Goal: Information Seeking & Learning: Learn about a topic

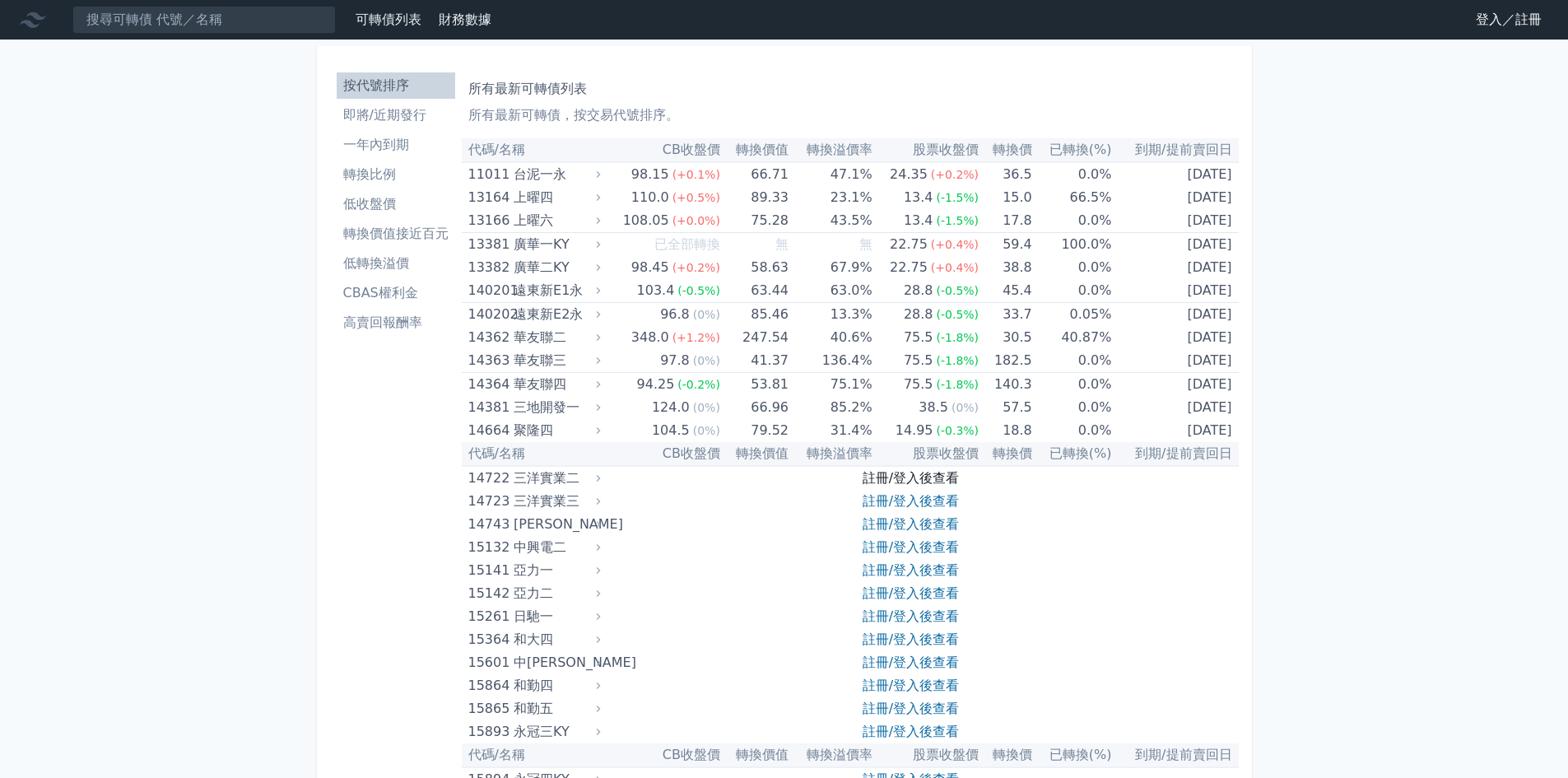
click at [908, 485] on link "註冊/登入後查看" at bounding box center [911, 477] width 96 height 16
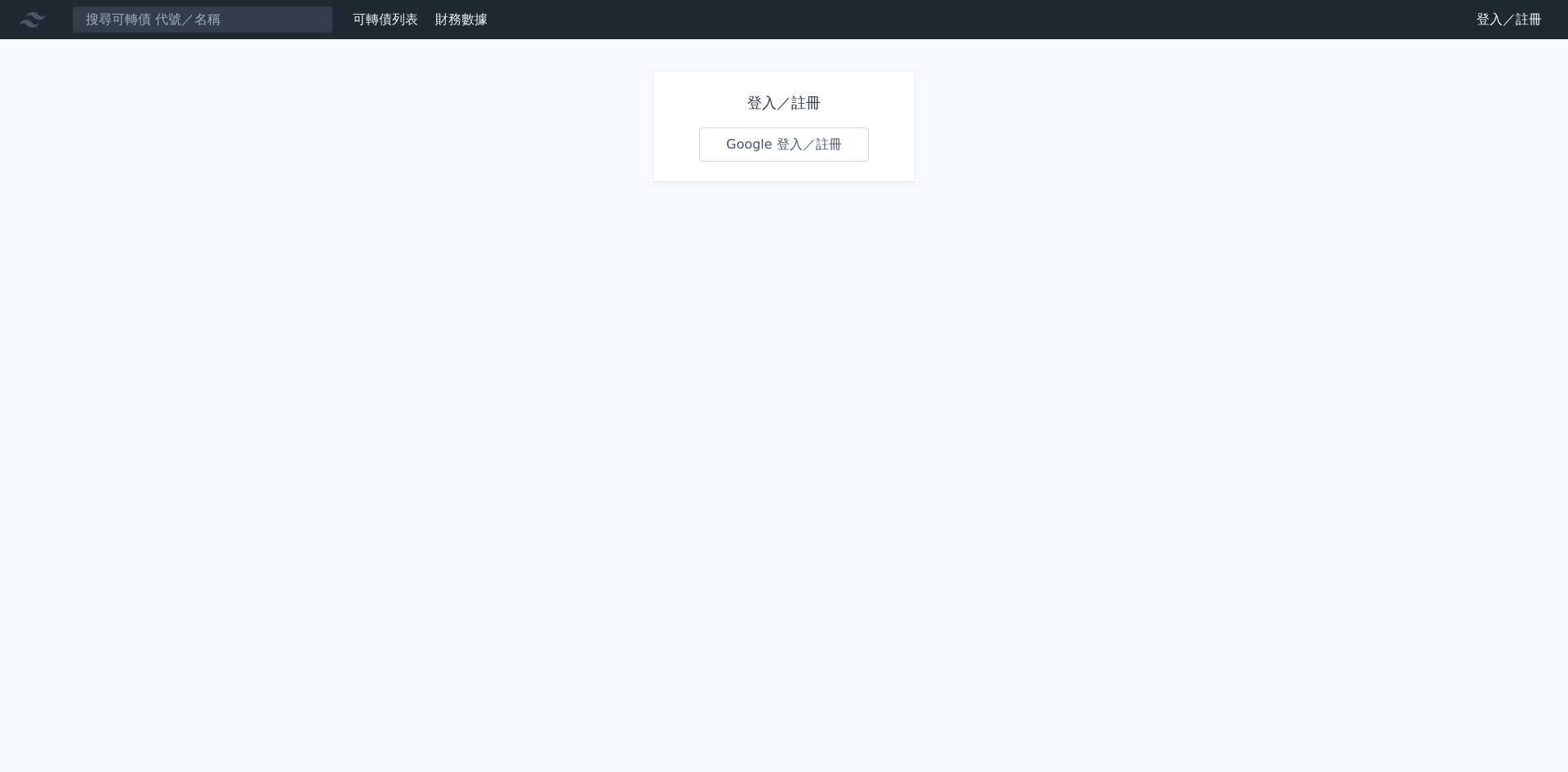
click at [766, 141] on link "Google 登入／註冊" at bounding box center [784, 144] width 170 height 34
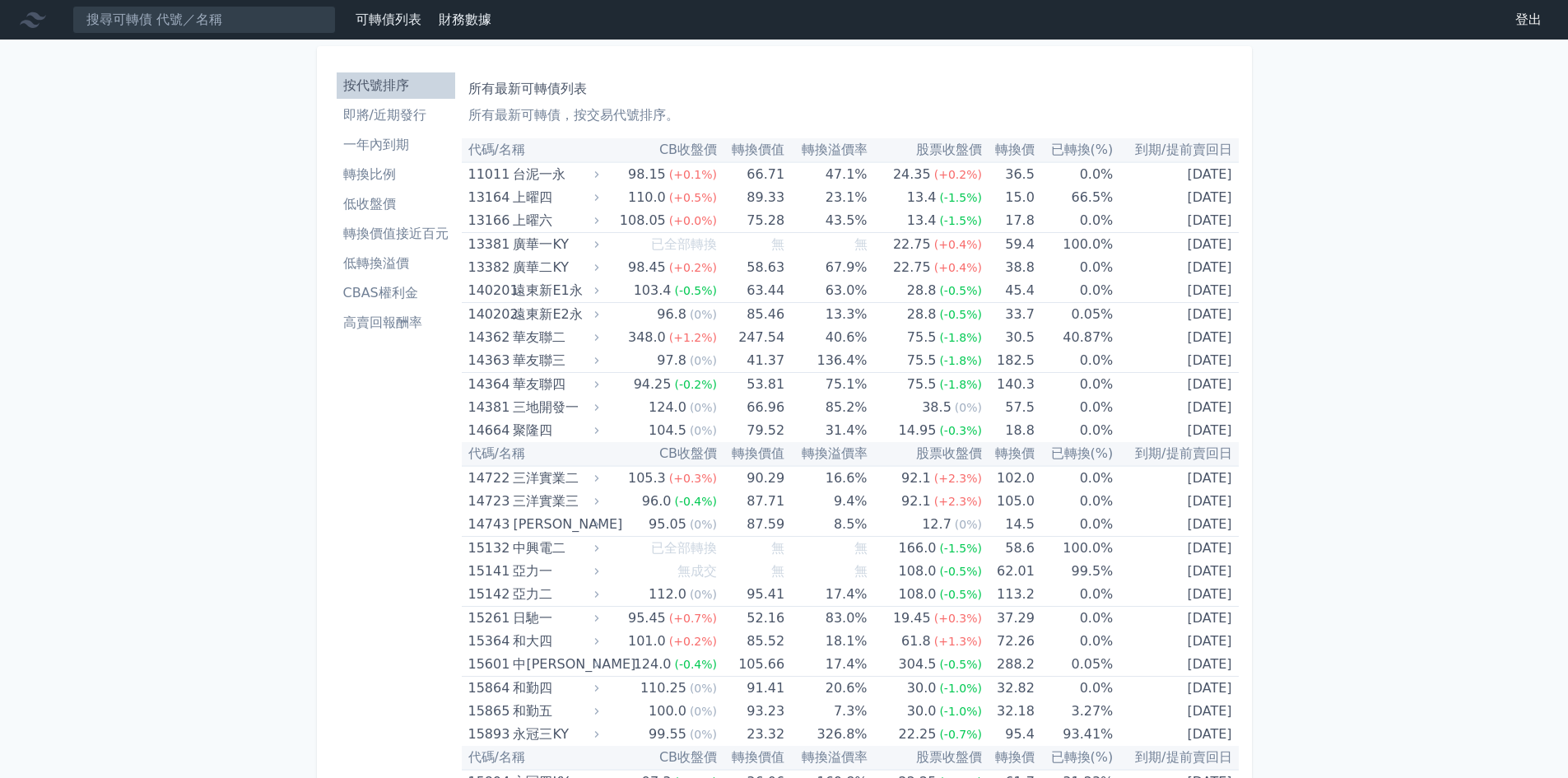
click at [399, 114] on li "即將/近期發行" at bounding box center [396, 114] width 118 height 20
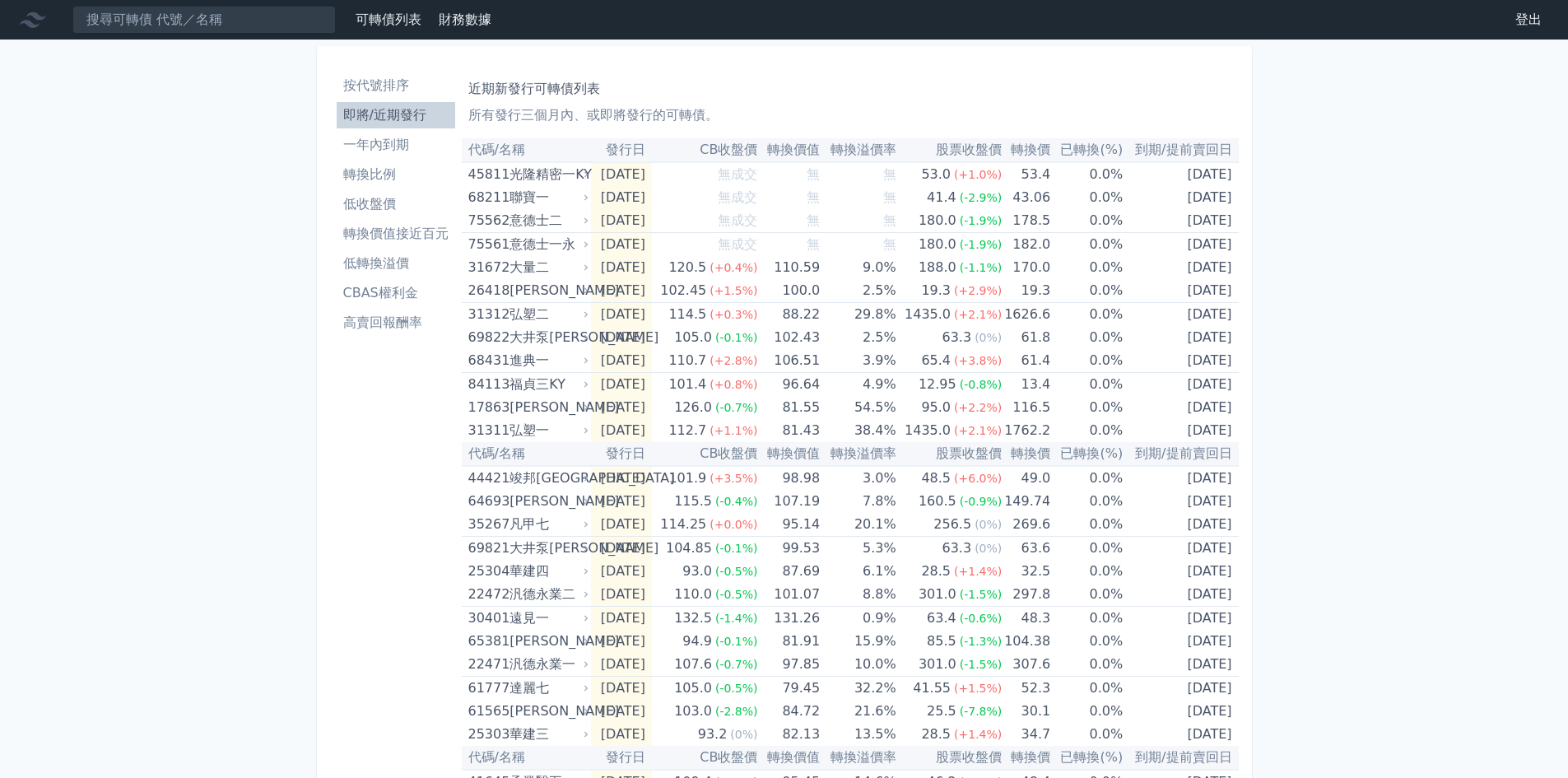
click at [351, 208] on li "低收盤價" at bounding box center [396, 204] width 118 height 20
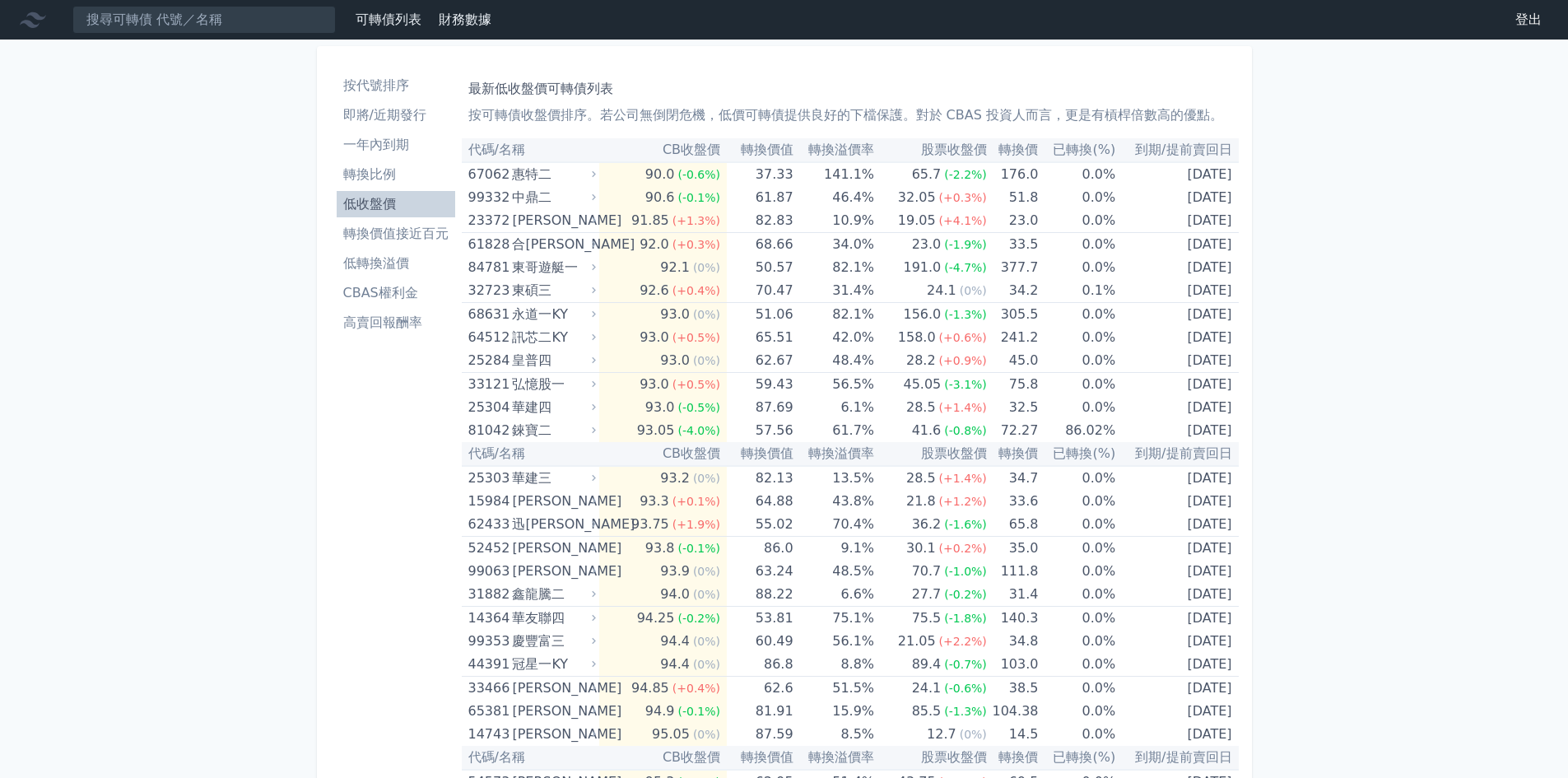
click at [369, 288] on li "CBAS權利金" at bounding box center [396, 292] width 118 height 20
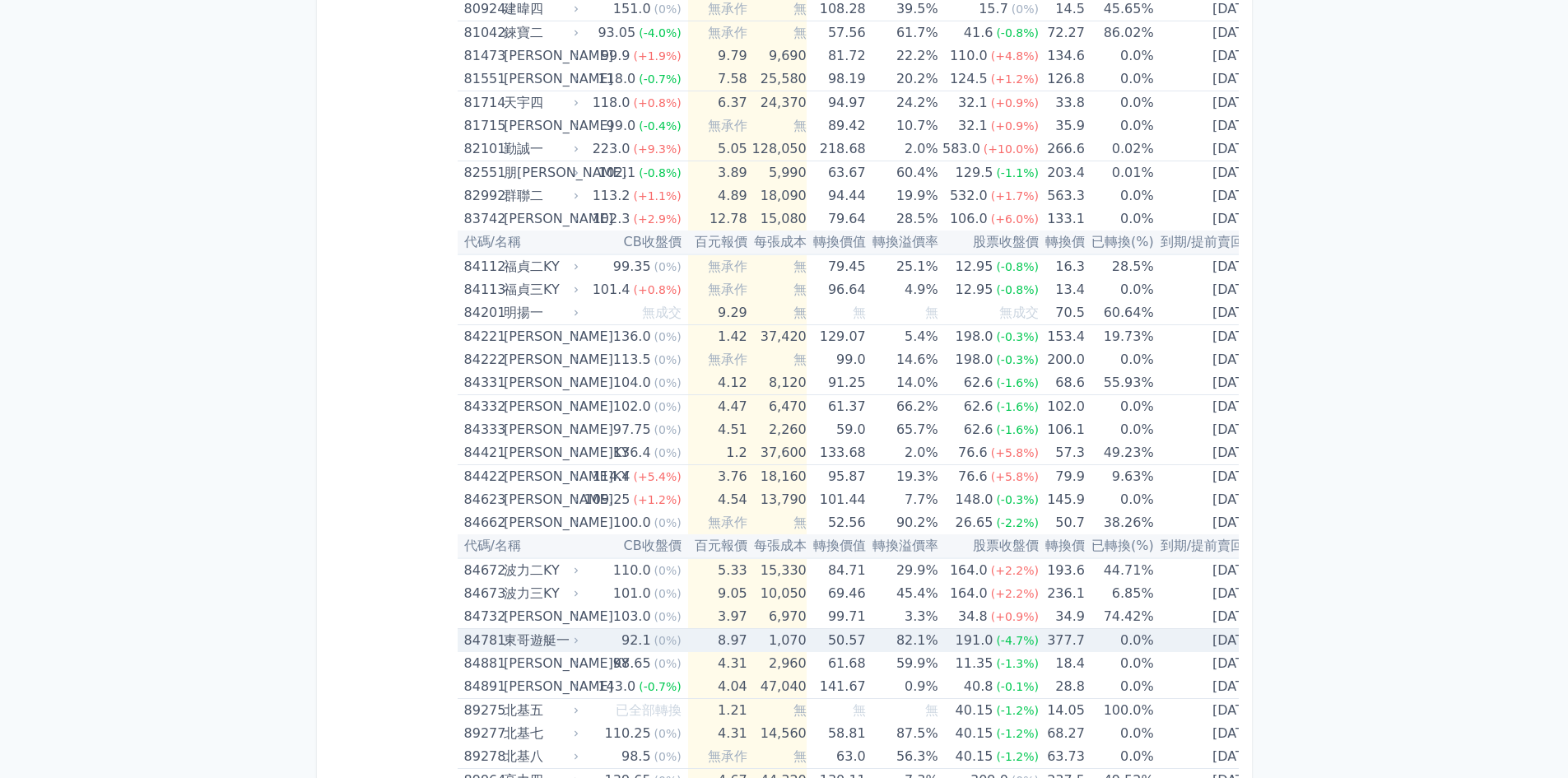
scroll to position [9133, 0]
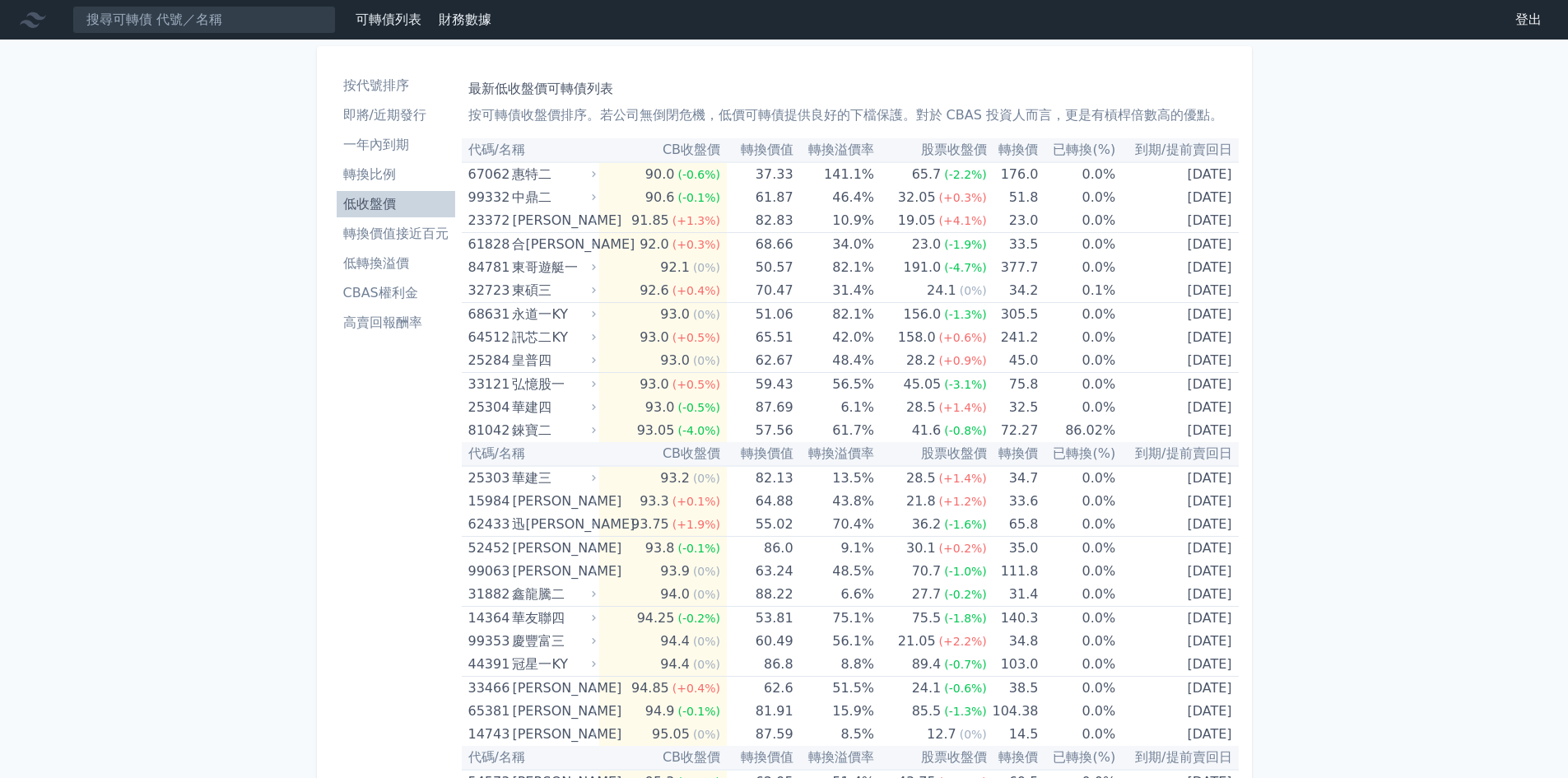
click at [388, 265] on li "低轉換溢價" at bounding box center [396, 262] width 118 height 20
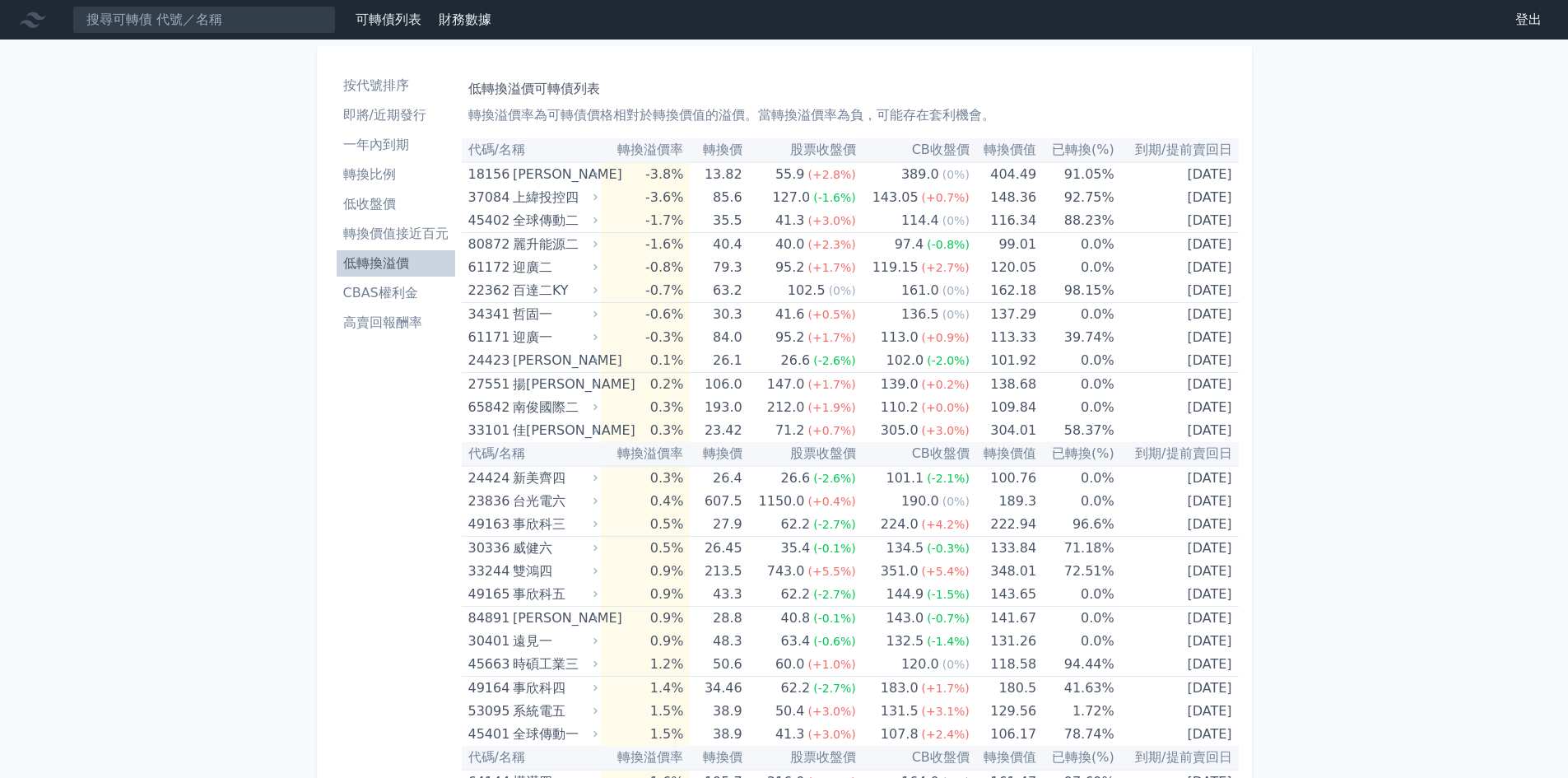
click at [379, 324] on li "高賣回報酬率" at bounding box center [396, 322] width 118 height 20
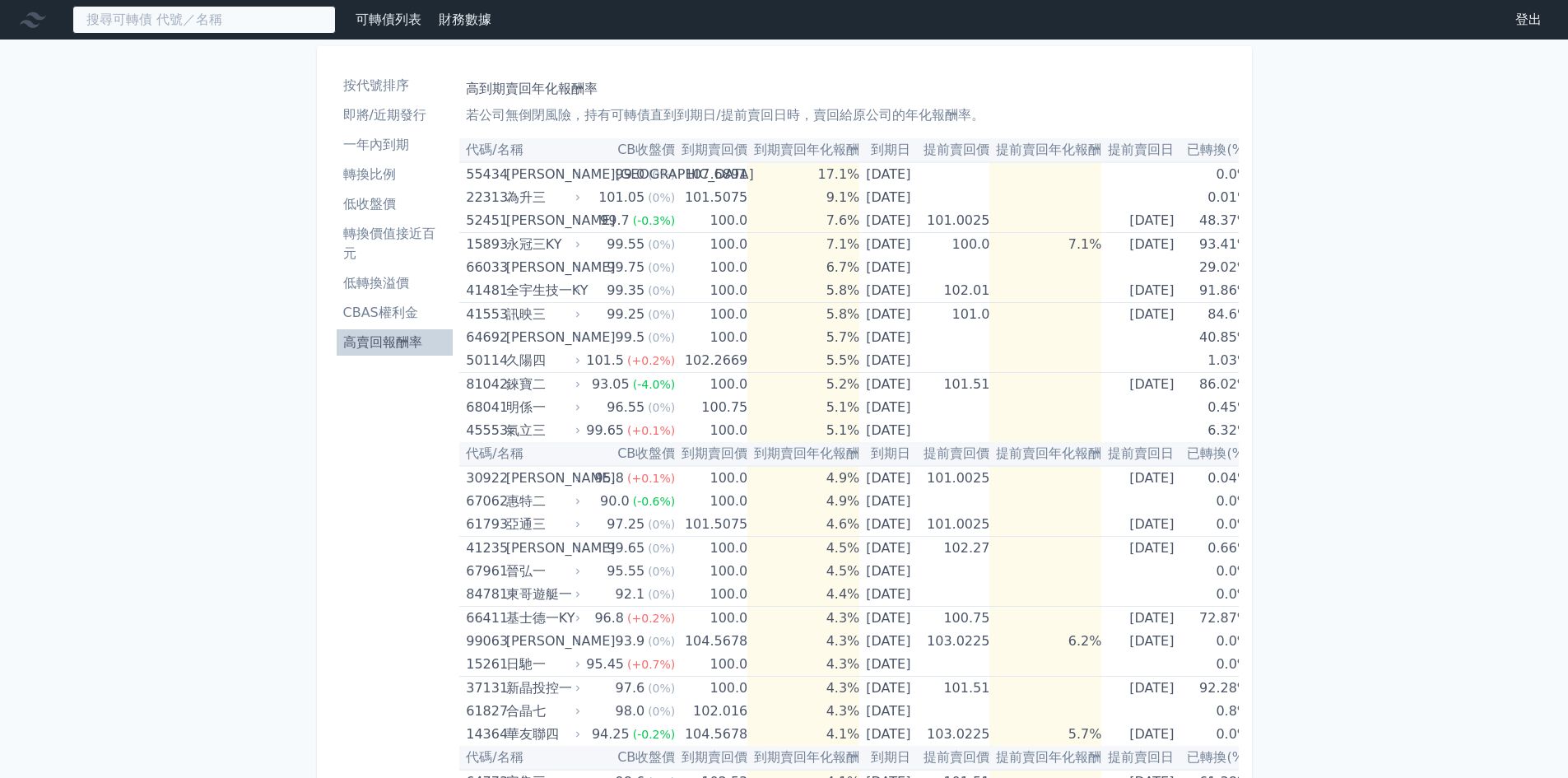
click at [237, 32] on input at bounding box center [204, 20] width 264 height 28
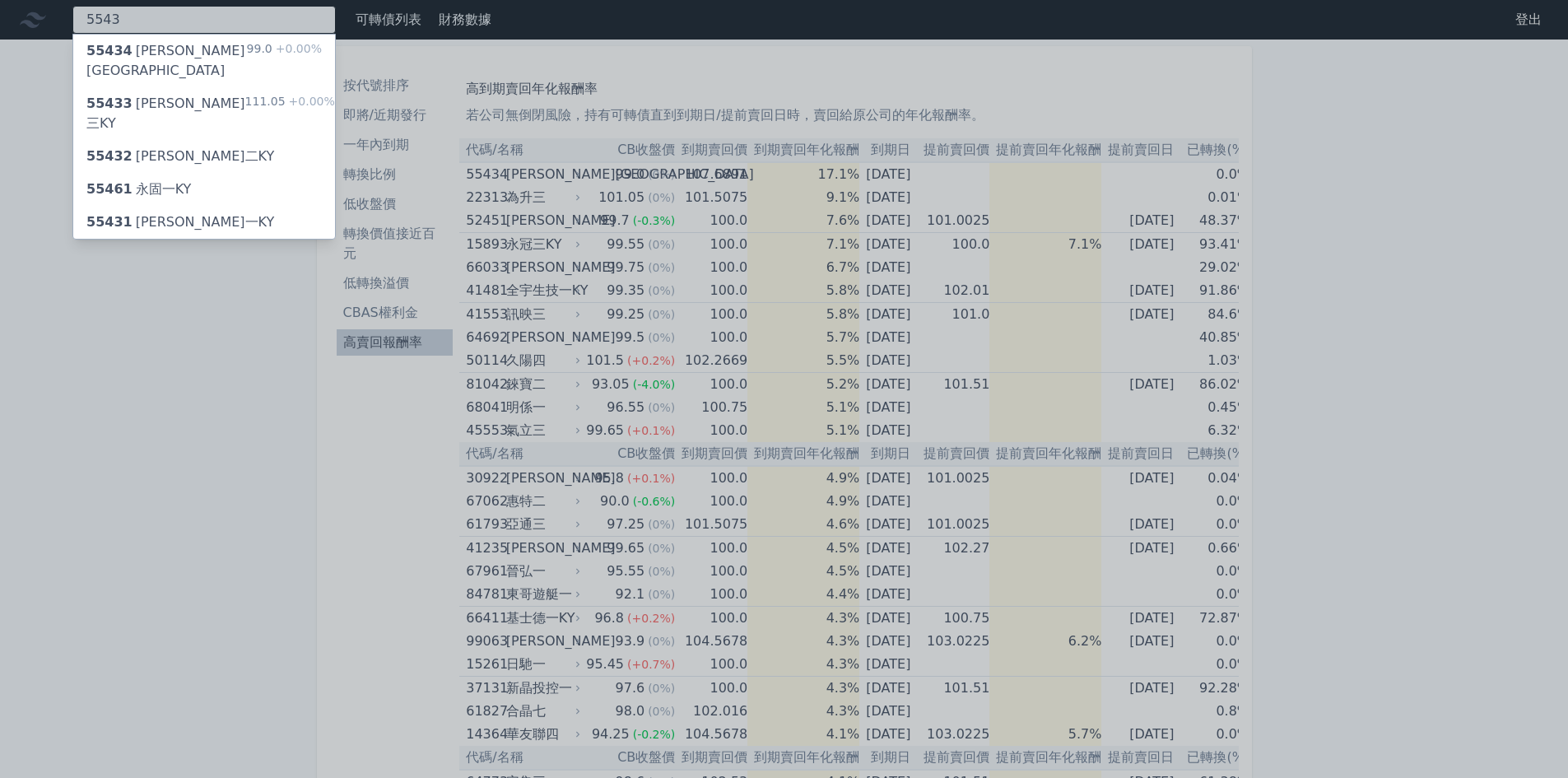
type input "5543"
click at [176, 42] on div "55434 [PERSON_NAME][GEOGRAPHIC_DATA]" at bounding box center [167, 60] width 160 height 39
click at [150, 317] on div at bounding box center [784, 389] width 1568 height 778
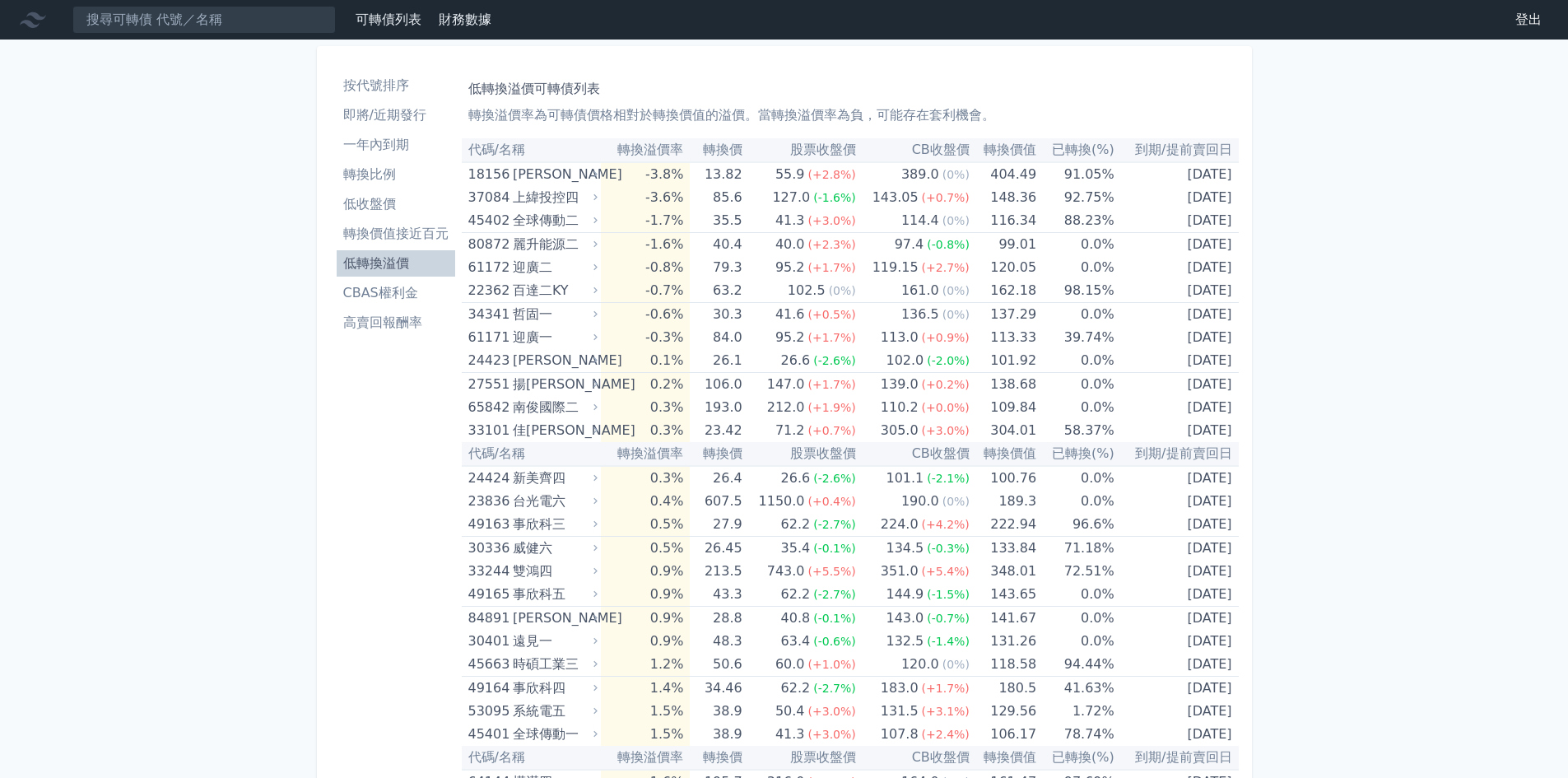
click at [379, 236] on li "轉換價值接近百元" at bounding box center [396, 233] width 118 height 20
